Goal: Task Accomplishment & Management: Complete application form

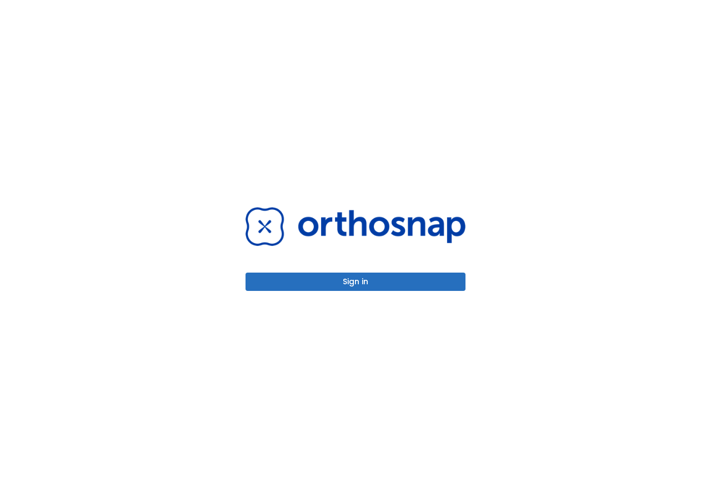
click at [387, 278] on button "Sign in" at bounding box center [355, 282] width 220 height 18
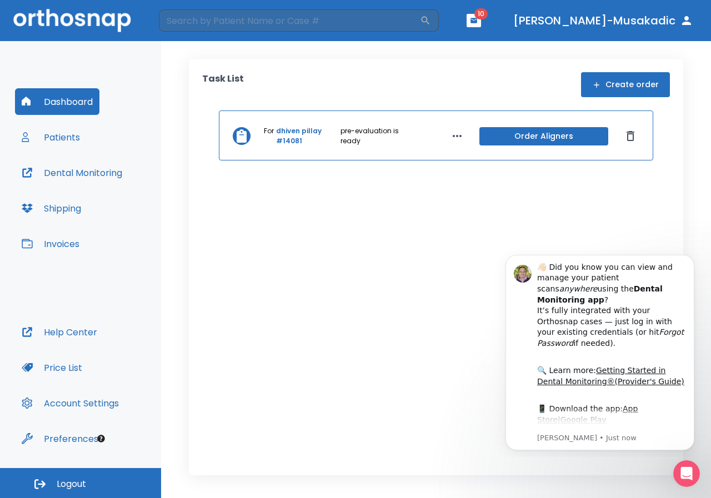
click at [298, 128] on link "dhiven pillay #14081" at bounding box center [307, 136] width 62 height 20
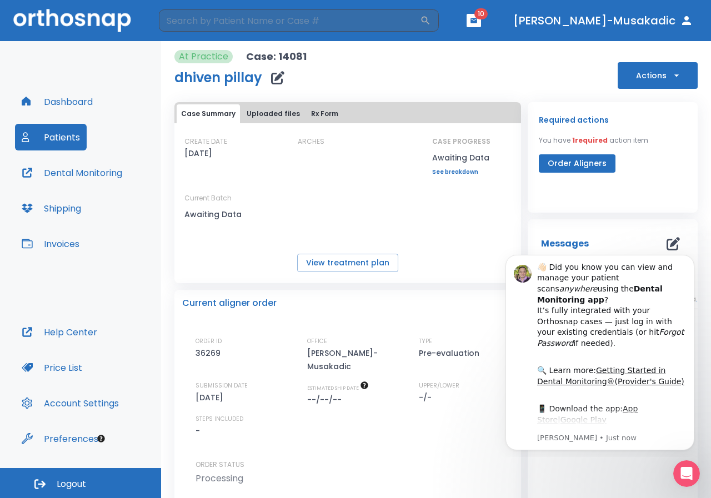
click at [285, 112] on button "Uploaded files" at bounding box center [273, 113] width 62 height 19
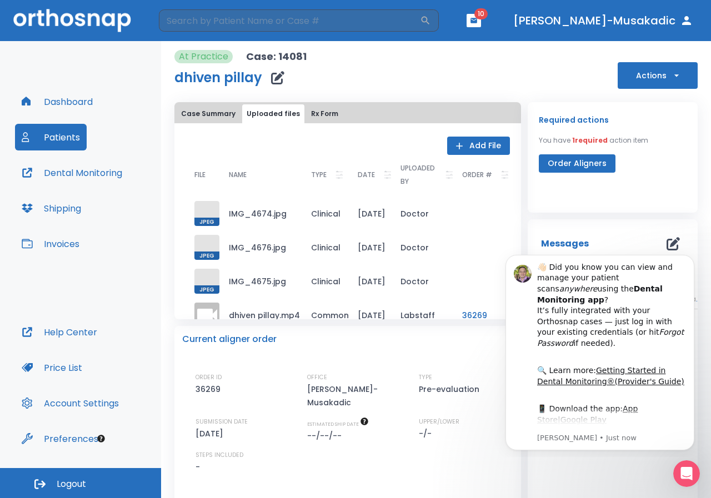
click at [210, 213] on span at bounding box center [206, 213] width 25 height 25
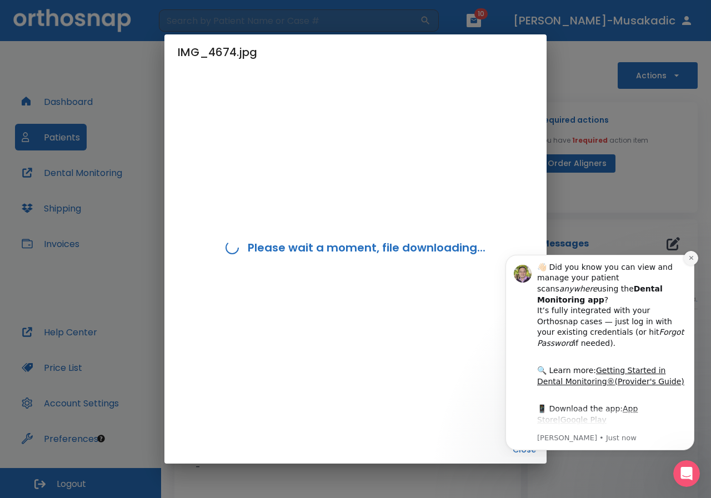
click at [690, 256] on icon "Dismiss notification" at bounding box center [691, 258] width 6 height 6
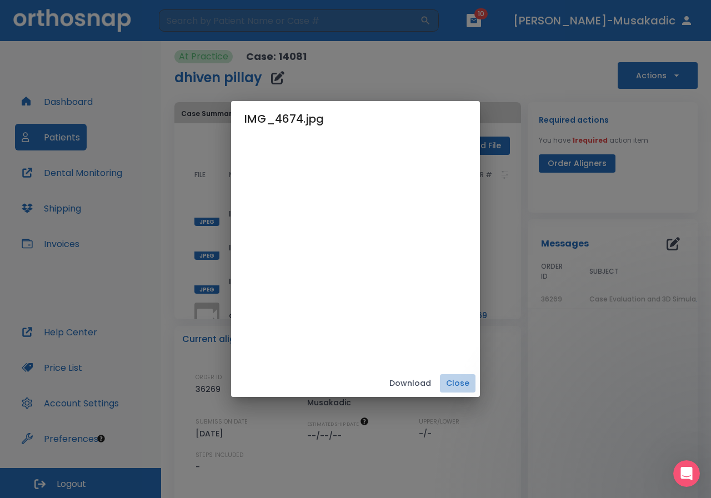
click at [461, 383] on button "Close" at bounding box center [458, 383] width 36 height 18
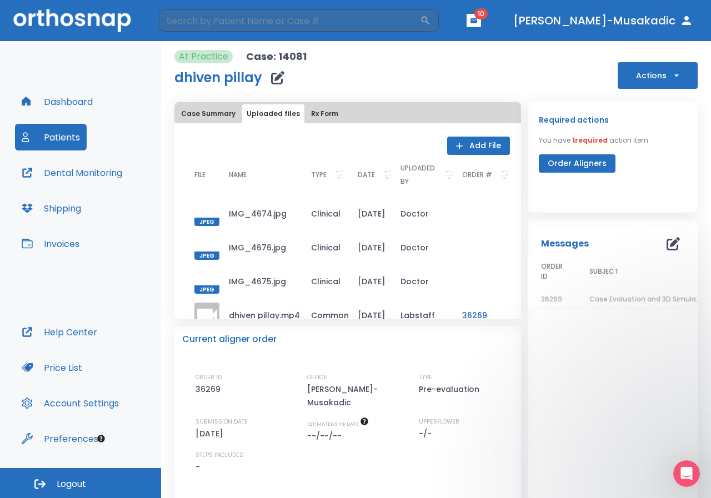
click at [194, 244] on div at bounding box center [206, 247] width 25 height 25
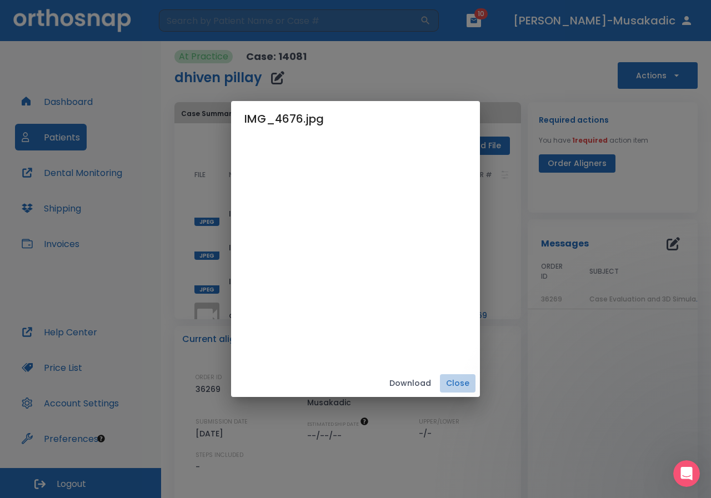
click at [455, 384] on button "Close" at bounding box center [458, 383] width 36 height 18
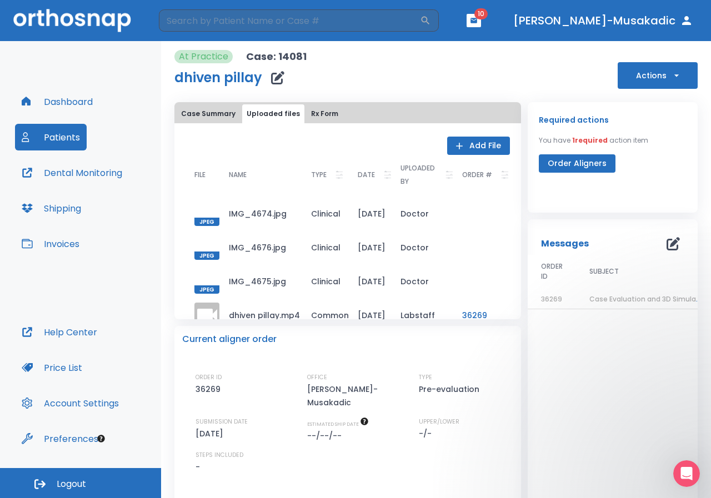
click at [204, 271] on div at bounding box center [206, 281] width 25 height 25
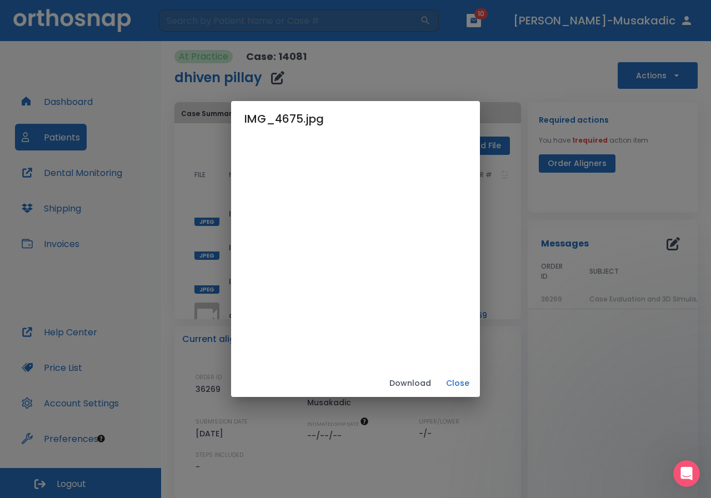
click at [454, 377] on button "Close" at bounding box center [458, 383] width 36 height 18
click at [454, 377] on div "TYPE Pre-evaluation" at bounding box center [466, 390] width 94 height 37
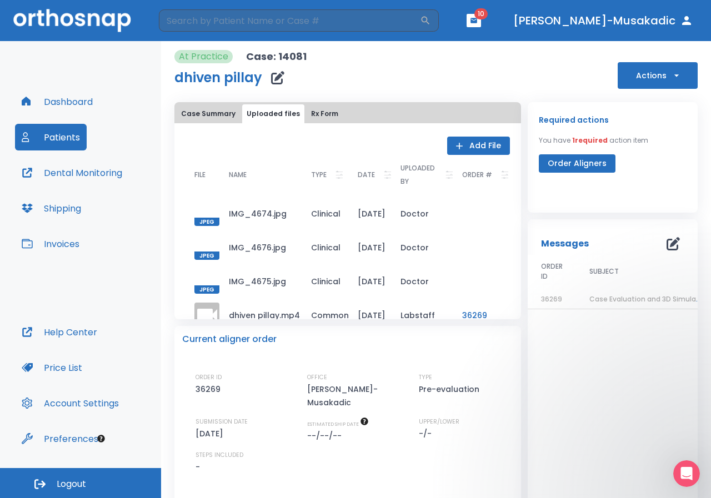
click at [608, 291] on td "Case Evaluation and 3D Simulation Ready" at bounding box center [645, 299] width 139 height 19
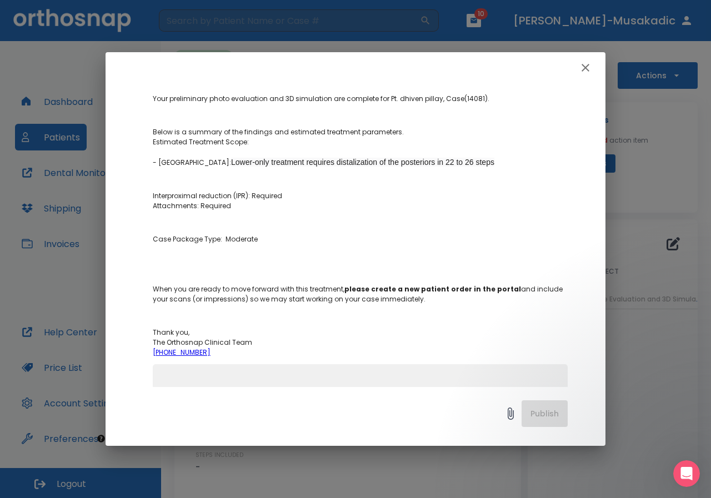
scroll to position [111, 0]
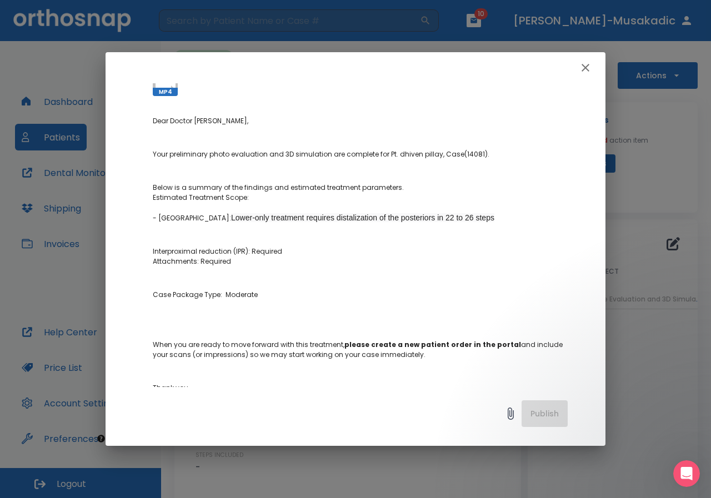
click at [582, 72] on icon "button" at bounding box center [584, 67] width 13 height 13
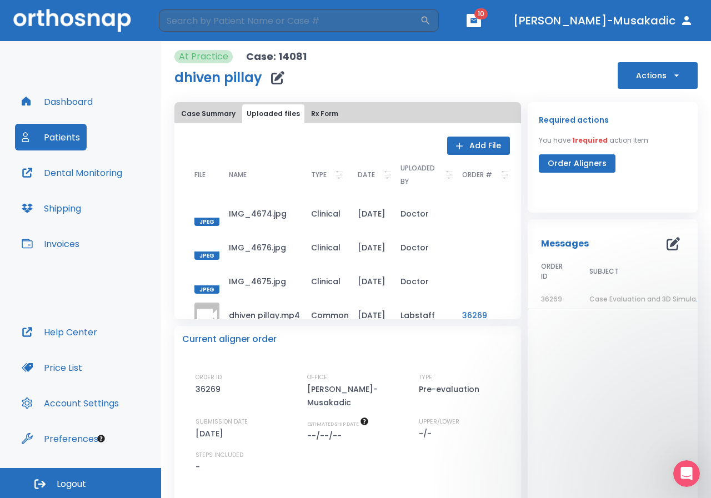
click at [208, 204] on div at bounding box center [206, 213] width 25 height 25
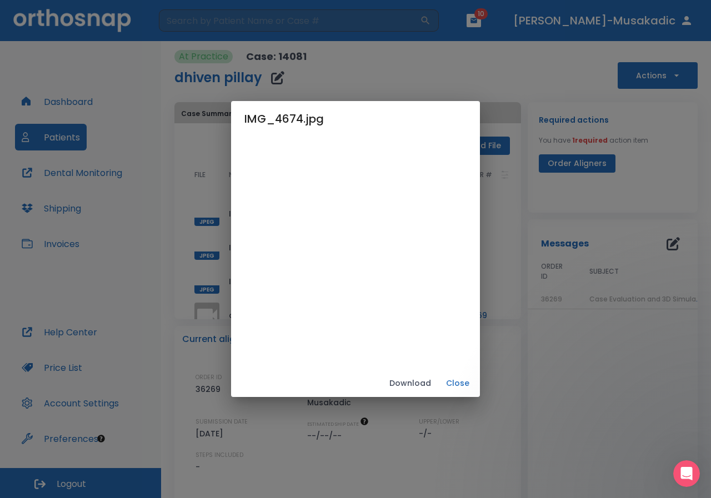
click at [459, 384] on button "Close" at bounding box center [458, 383] width 36 height 18
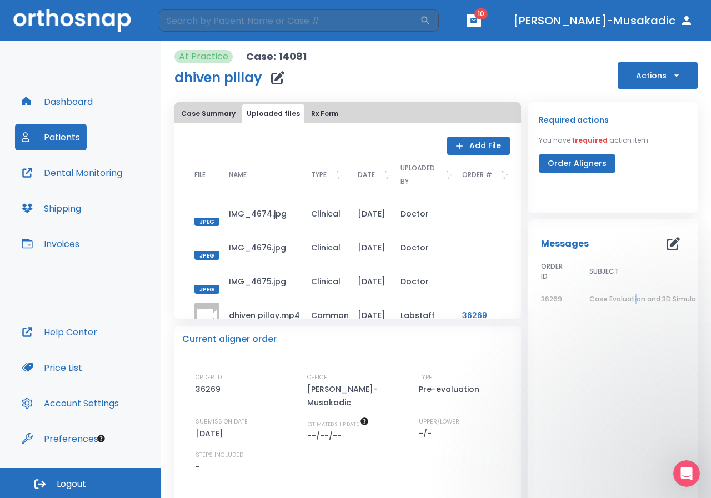
click at [631, 301] on span "Case Evaluation and 3D Simulation Ready" at bounding box center [660, 298] width 143 height 9
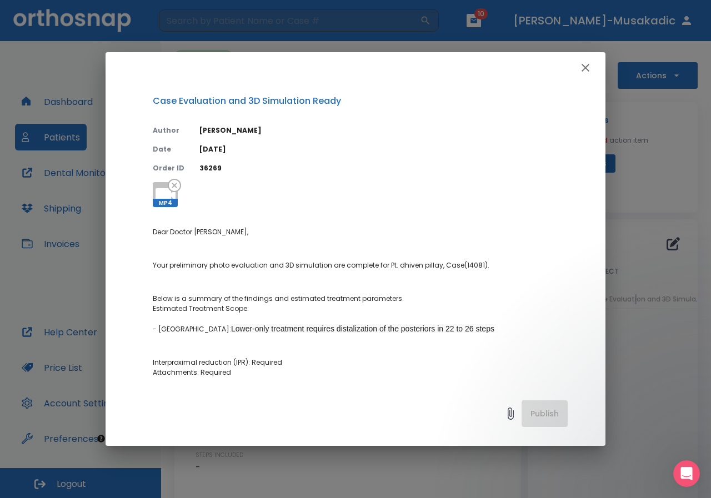
click at [589, 77] on button "button" at bounding box center [585, 68] width 22 height 22
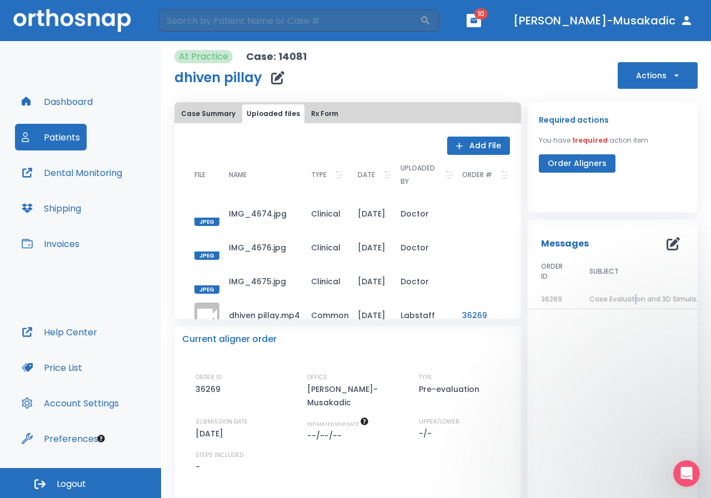
click at [197, 122] on button "Case Summary" at bounding box center [208, 113] width 63 height 19
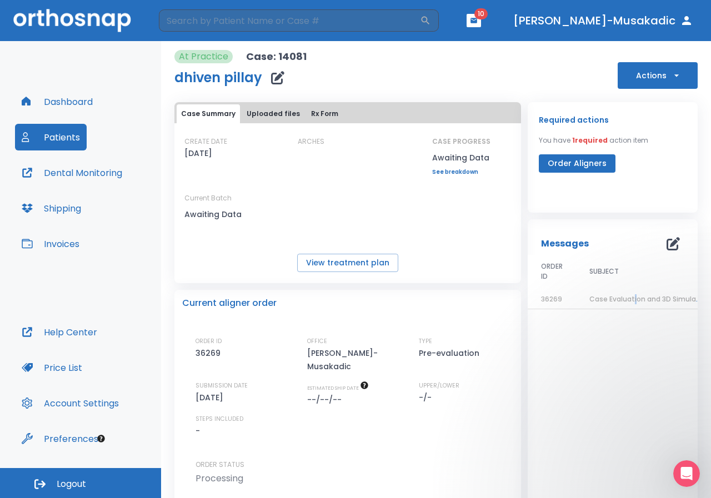
click at [47, 147] on button "Patients" at bounding box center [51, 137] width 72 height 27
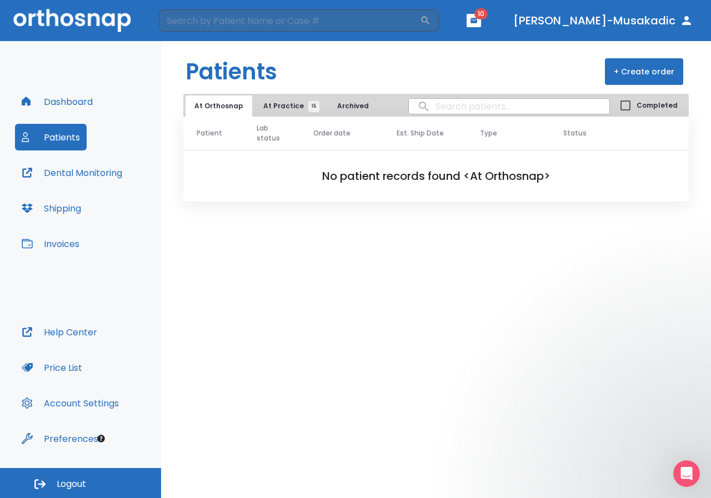
click at [288, 95] on div "At Orthosnap At Practice 15 Archived Completed" at bounding box center [435, 105] width 505 height 23
drag, startPoint x: 289, startPoint y: 95, endPoint x: 288, endPoint y: 101, distance: 5.6
click at [289, 97] on button "At Practice 15" at bounding box center [288, 105] width 68 height 21
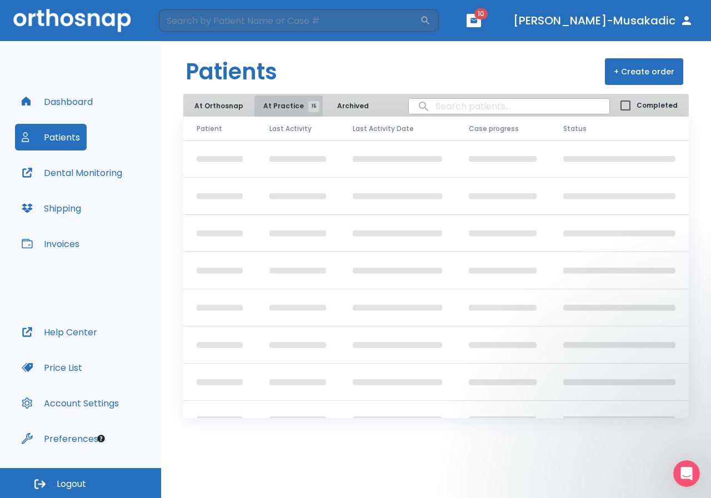
click at [288, 102] on span "At Practice 15" at bounding box center [288, 106] width 51 height 10
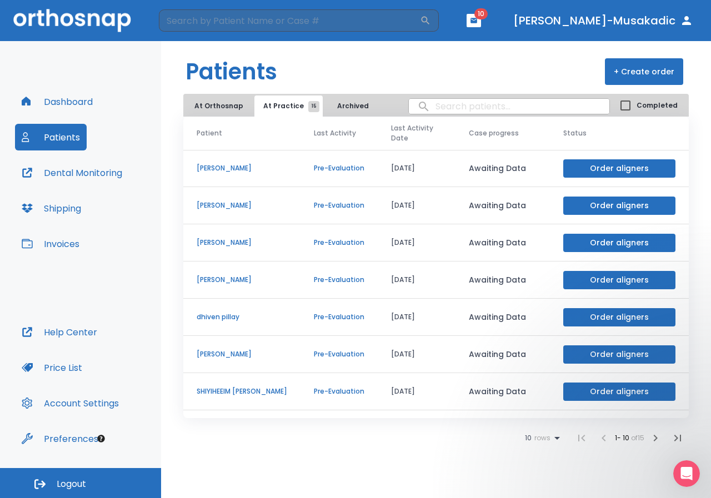
click at [589, 234] on button "Order aligners" at bounding box center [619, 243] width 112 height 18
